Goal: Information Seeking & Learning: Learn about a topic

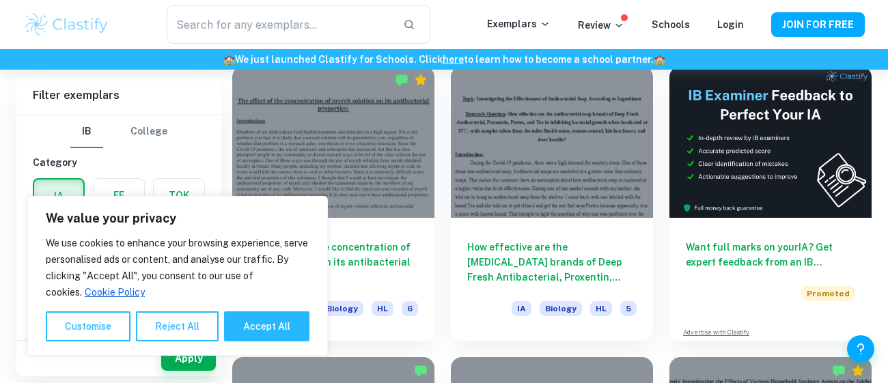
scroll to position [382, 0]
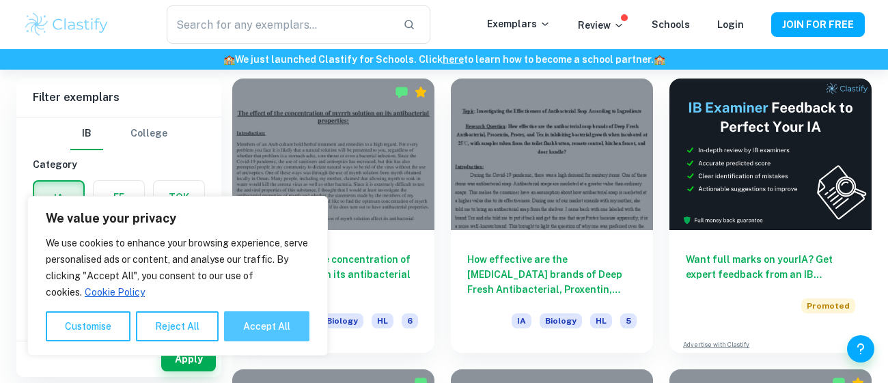
click at [275, 320] on button "Accept All" at bounding box center [266, 327] width 85 height 30
checkbox input "true"
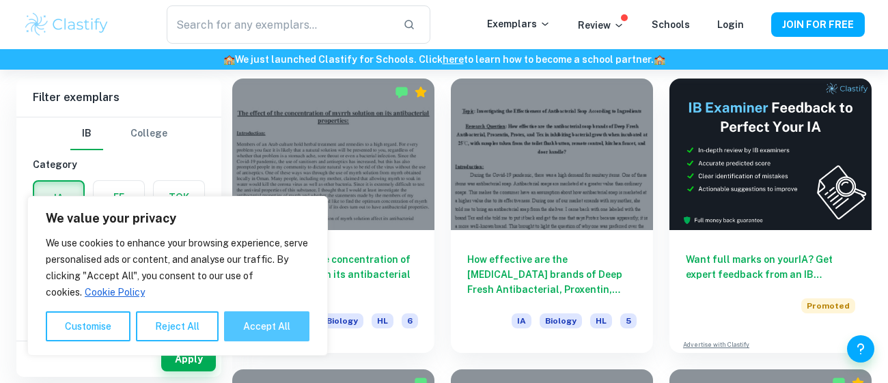
checkbox input "true"
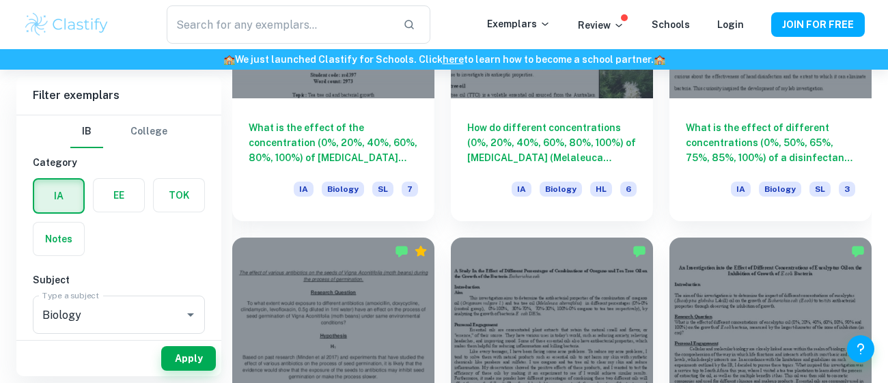
scroll to position [1638, 0]
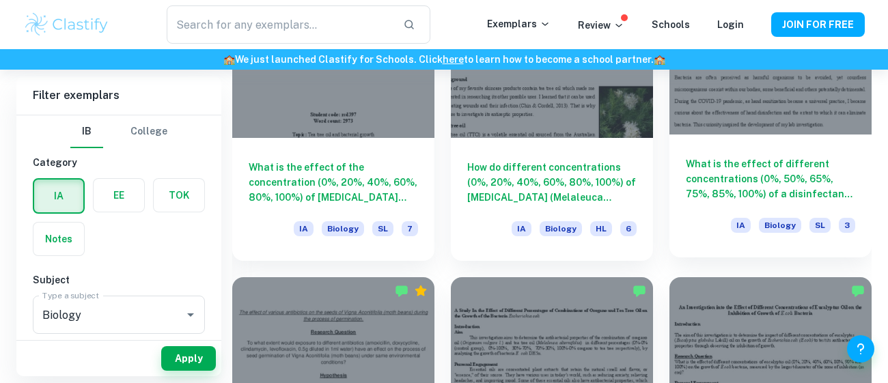
click at [767, 170] on h6 "What is the effect of different concentrations (0%, 50%, 65%, 75%, 85%, 100%) o…" at bounding box center [770, 178] width 169 height 45
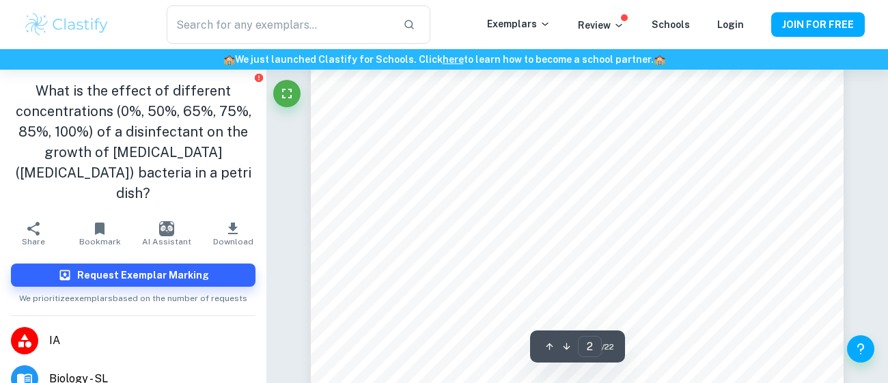
scroll to position [1037, 0]
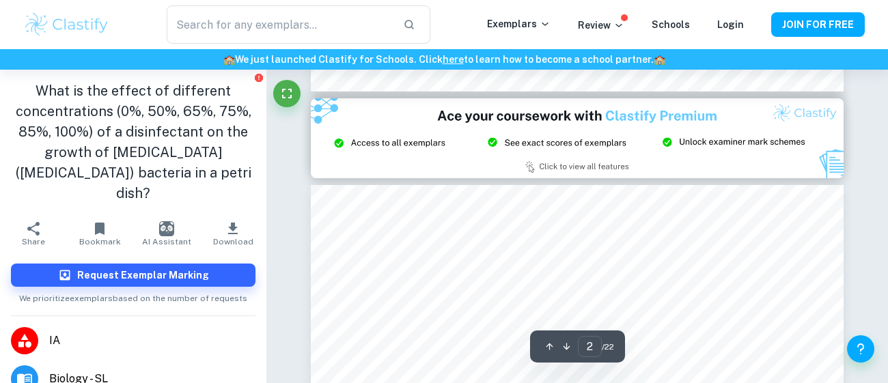
type input "3"
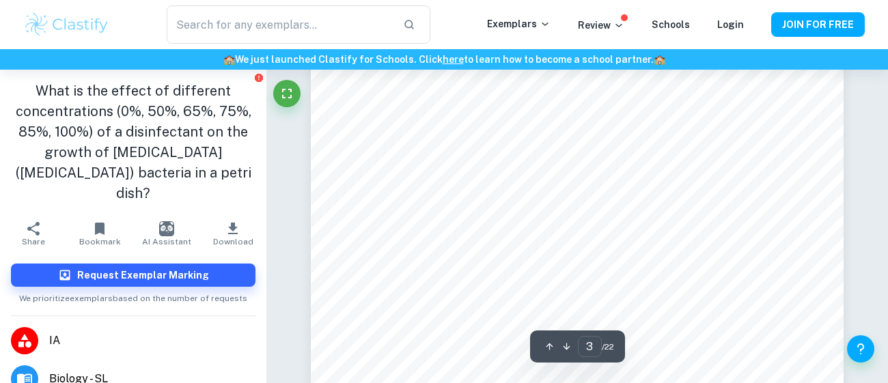
scroll to position [1911, 0]
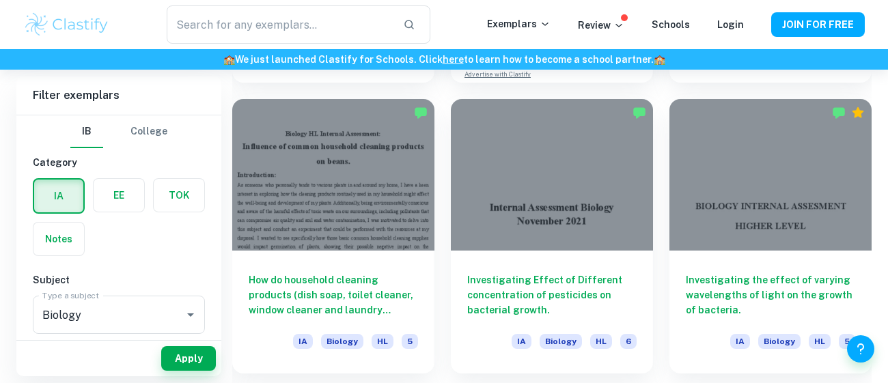
scroll to position [2767, 0]
